Goal: Check status: Check status

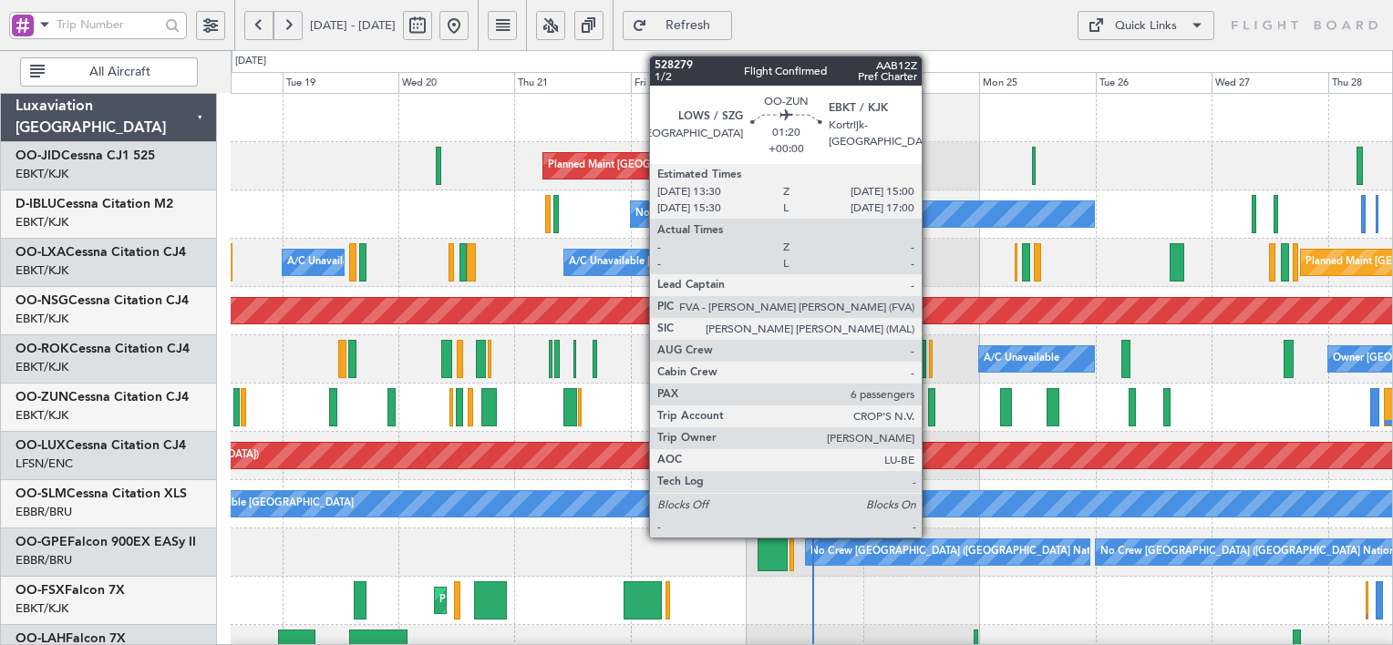
click at [930, 400] on div at bounding box center [931, 407] width 7 height 38
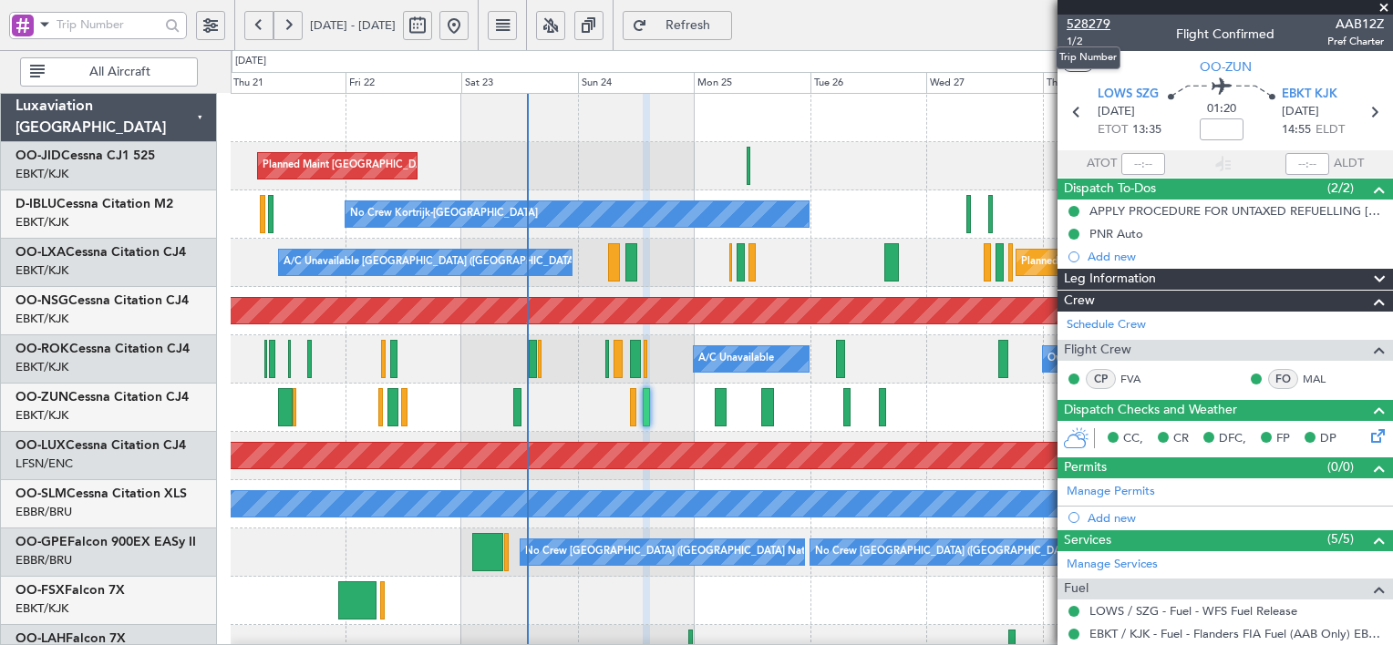
click at [1087, 18] on span "528279" at bounding box center [1089, 24] width 44 height 19
